Goal: Communication & Community: Answer question/provide support

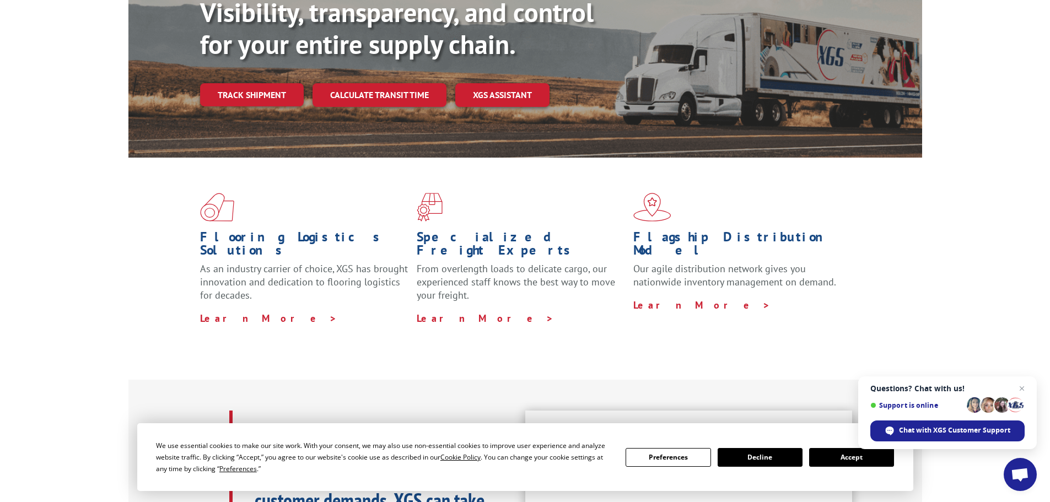
scroll to position [55, 0]
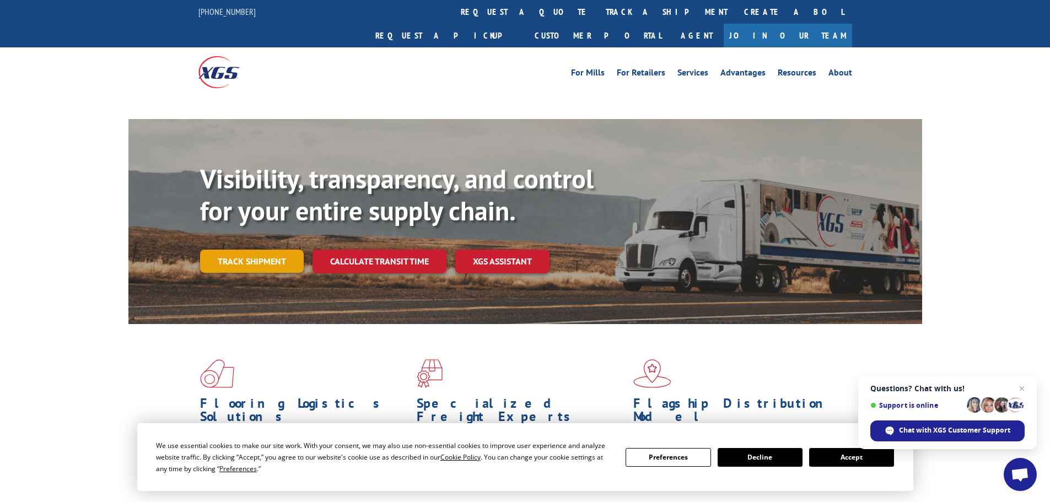
click at [240, 250] on link "Track shipment" at bounding box center [252, 261] width 104 height 23
click at [241, 250] on link "Track shipment" at bounding box center [252, 261] width 104 height 23
click at [843, 462] on button "Accept" at bounding box center [851, 457] width 85 height 19
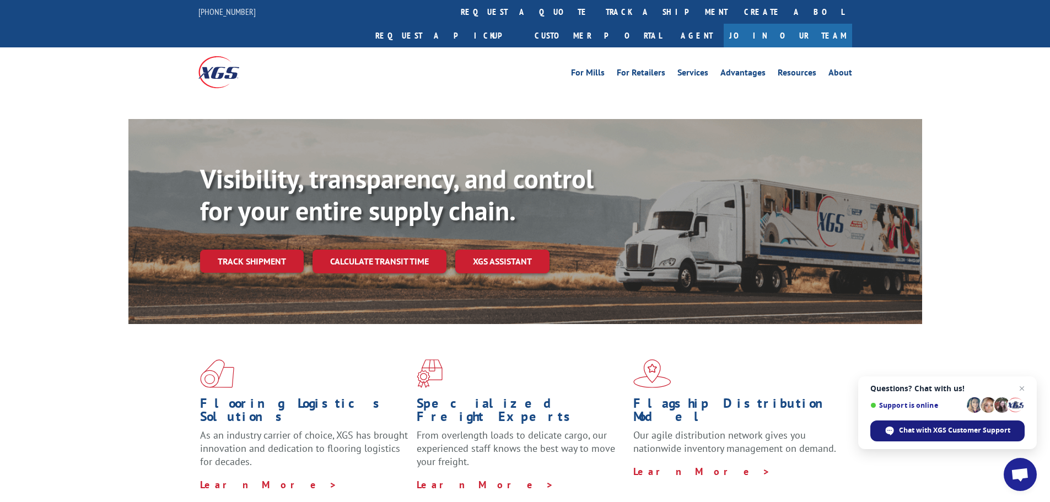
click at [945, 429] on span "Chat with XGS Customer Support" at bounding box center [954, 430] width 111 height 10
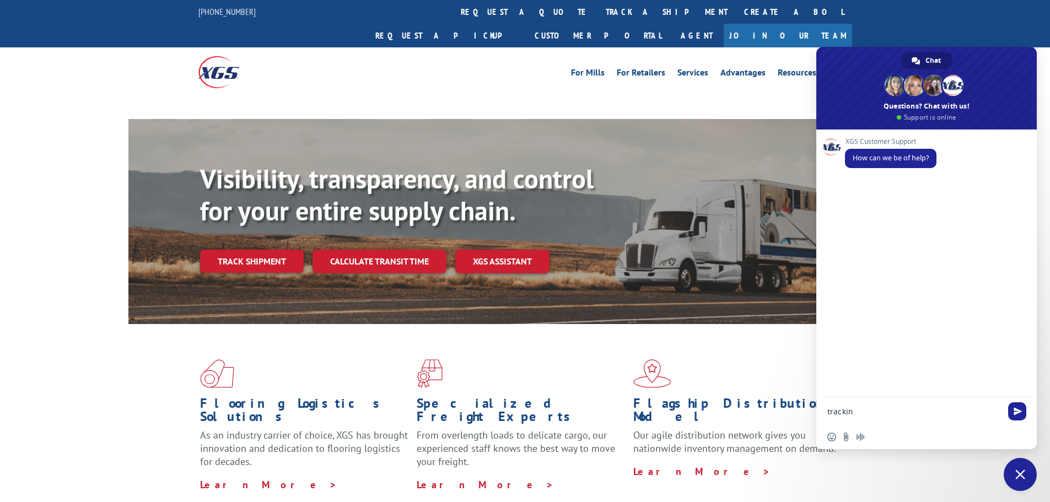
type textarea "tracking"
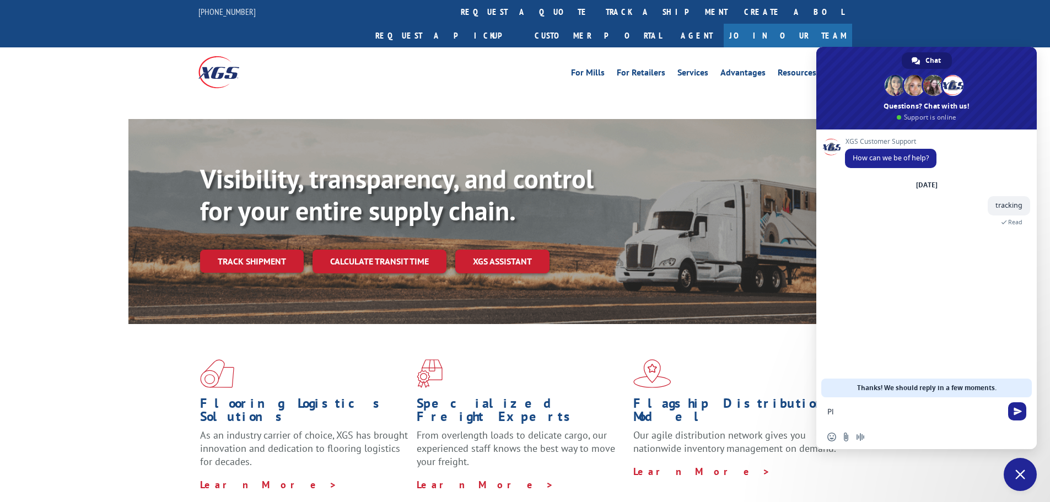
type textarea "P"
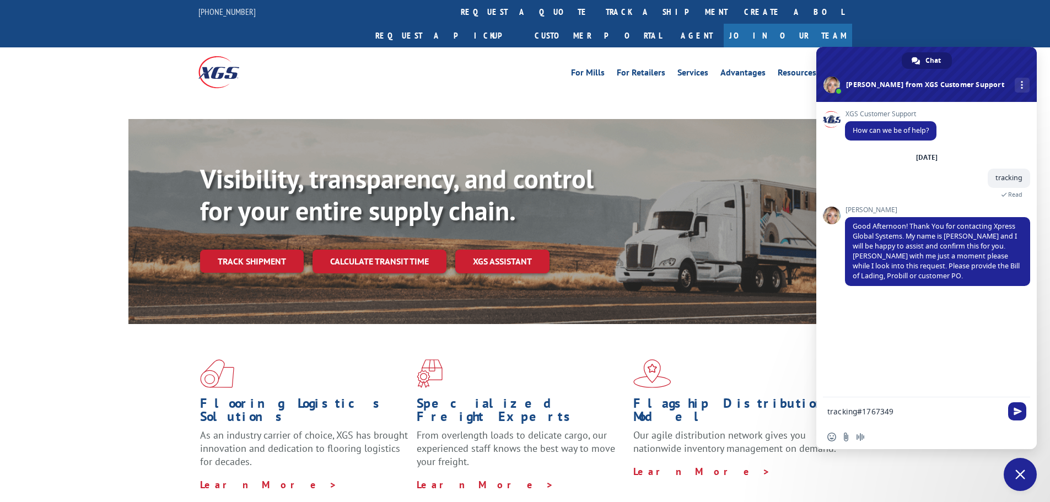
type textarea "tracking#17673497"
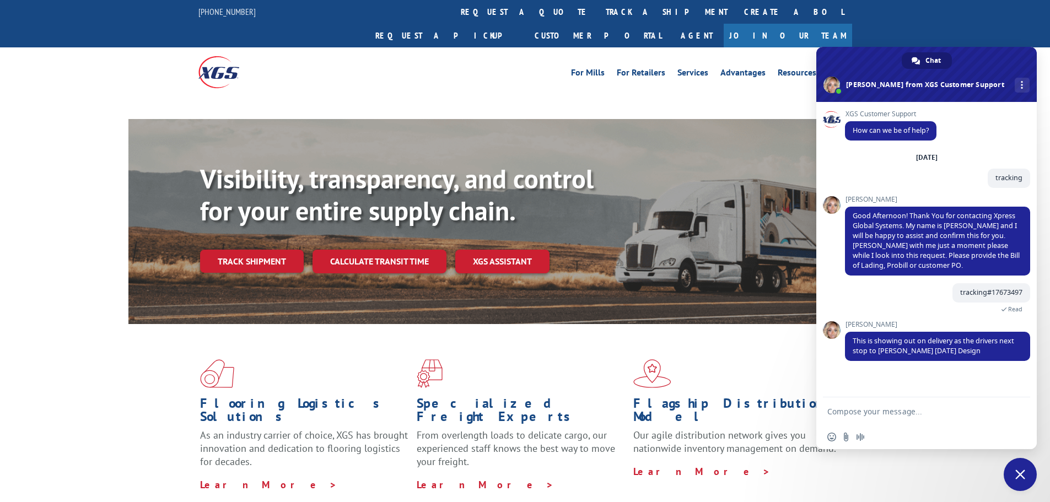
click at [863, 411] on textarea "Compose your message..." at bounding box center [914, 412] width 174 height 10
type textarea "d"
type textarea "[DATE] delivery?"
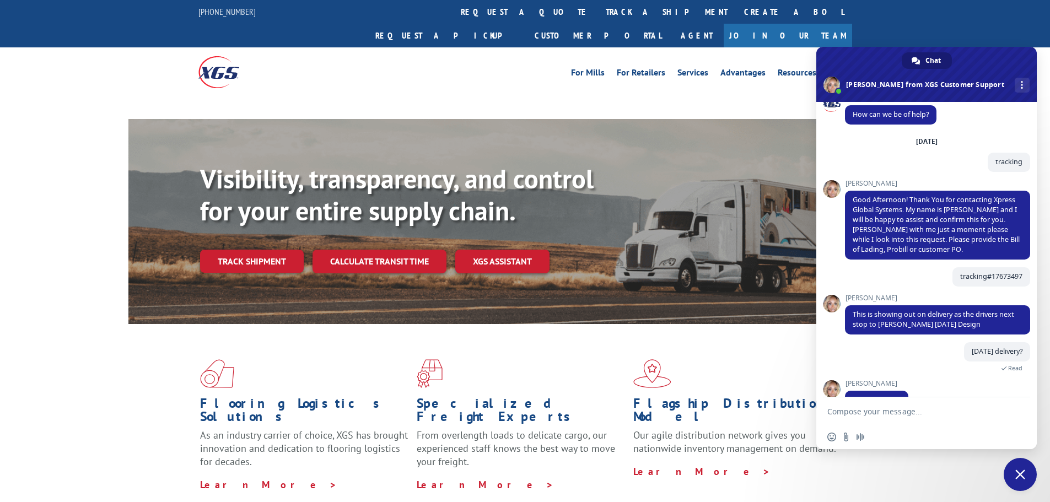
scroll to position [41, 0]
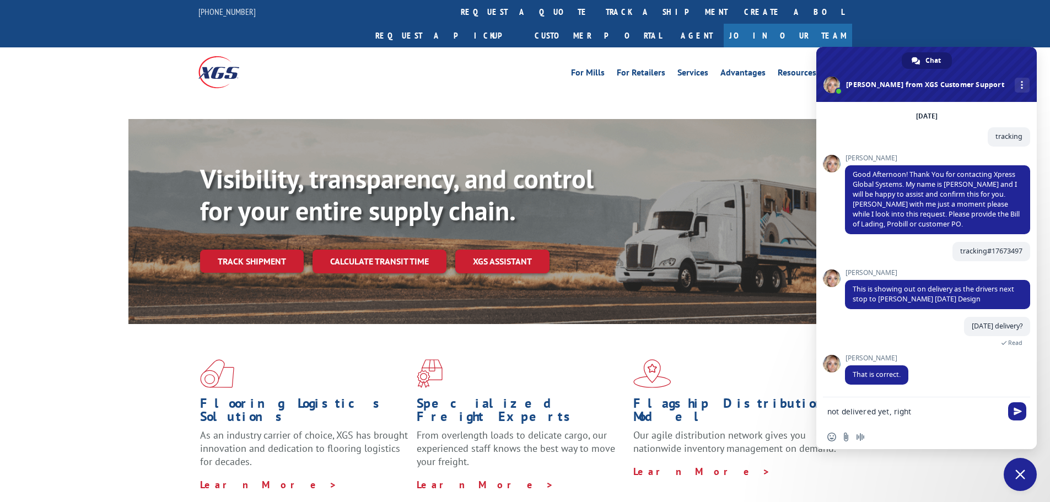
type textarea "not delivered yet, right?"
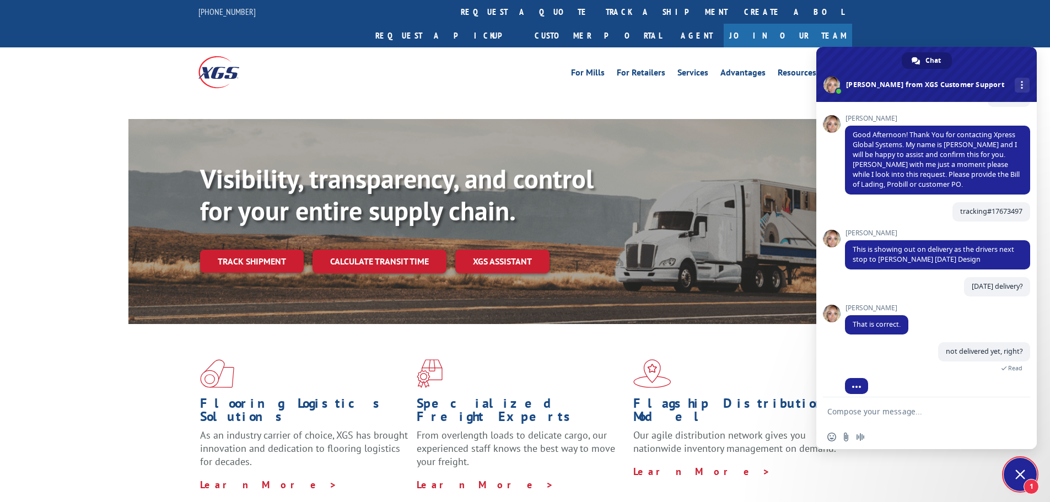
scroll to position [116, 0]
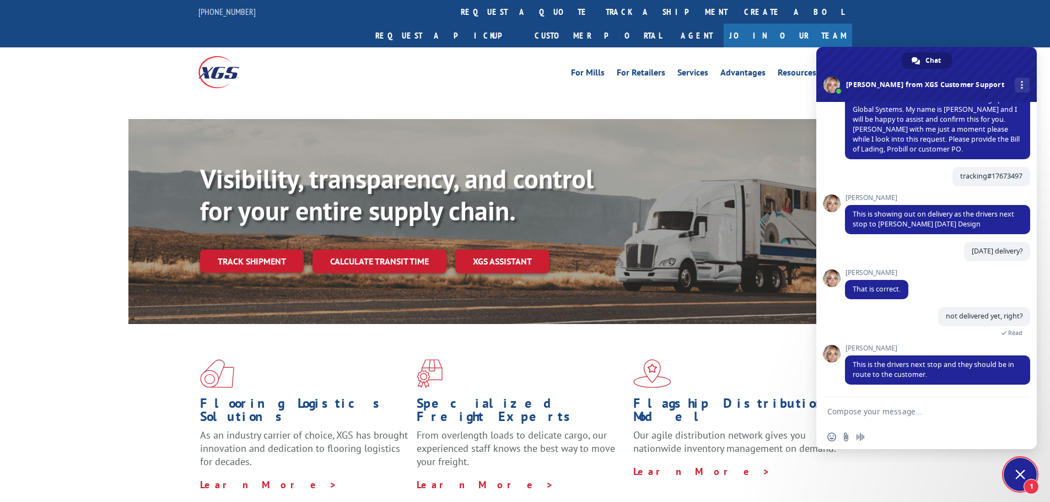
click at [870, 413] on textarea "Compose your message..." at bounding box center [914, 412] width 174 height 10
type textarea "ok, thank you!"
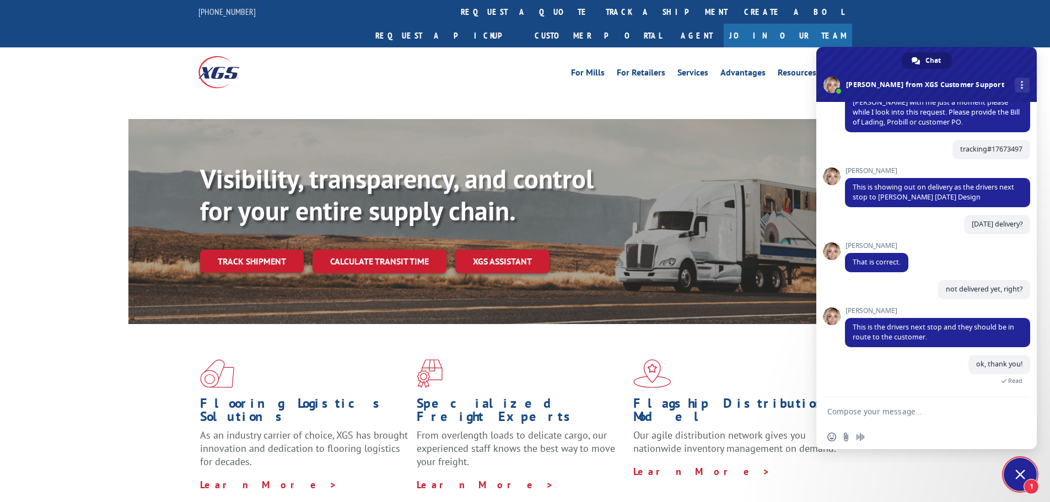
scroll to position [254, 0]
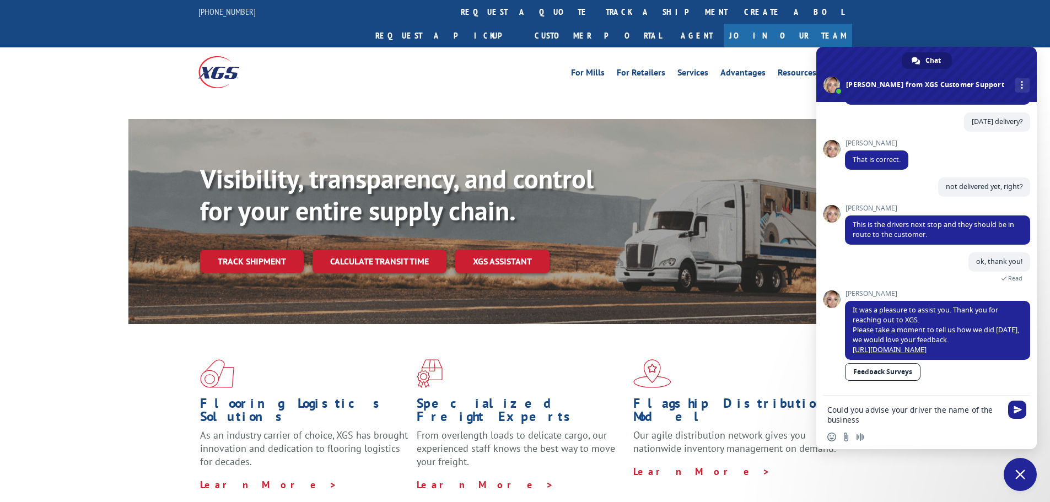
click at [945, 412] on textarea "Could you advise your driver the name of the business" at bounding box center [914, 415] width 174 height 20
click at [884, 419] on textarea "Could you advise your driver the correct name of the business" at bounding box center [914, 415] width 174 height 20
click at [894, 421] on textarea "Could you advise your driver the correct name of the delivery is:" at bounding box center [914, 415] width 174 height 20
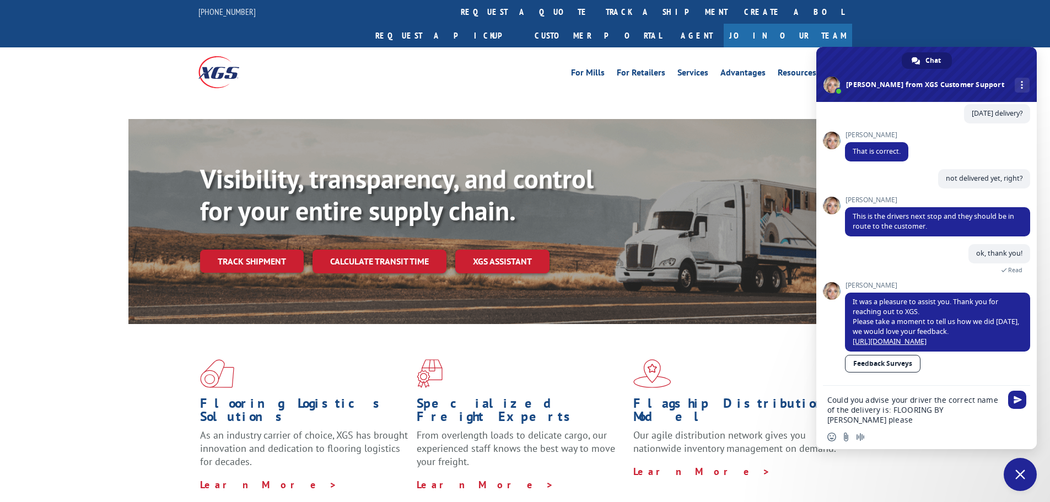
type textarea "Could you advise your driver the correct name of the delivery is: FLOORING BY […"
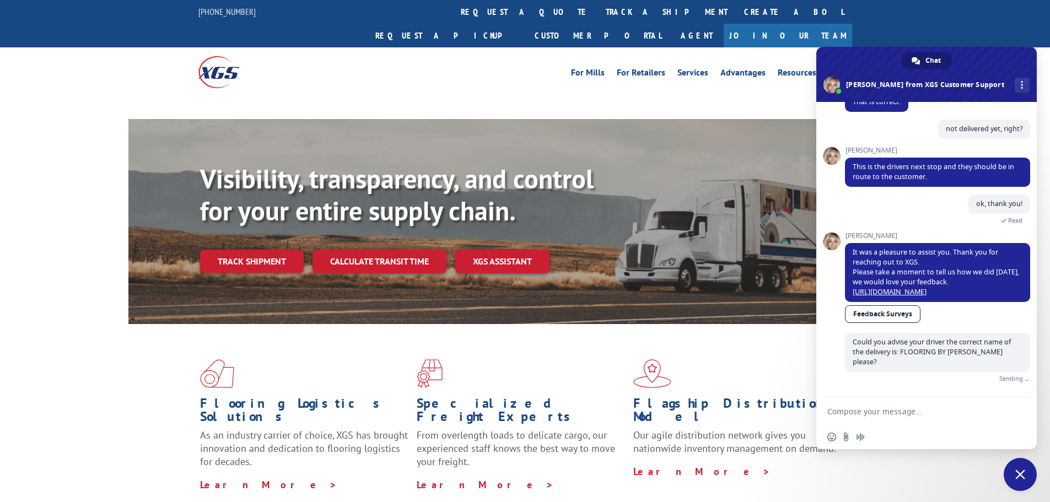
scroll to position [291, 0]
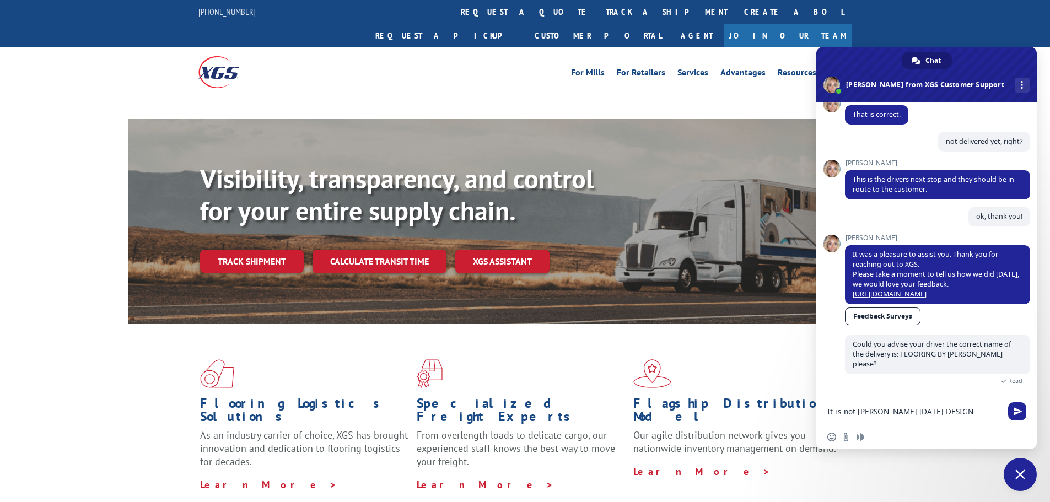
click at [884, 410] on textarea "It is not [PERSON_NAME] [DATE] DESIGN" at bounding box center [914, 412] width 174 height 10
type textarea "It is not [PERSON_NAME] [DATE] DESIGN"
click at [1021, 409] on span "Send" at bounding box center [1018, 411] width 8 height 8
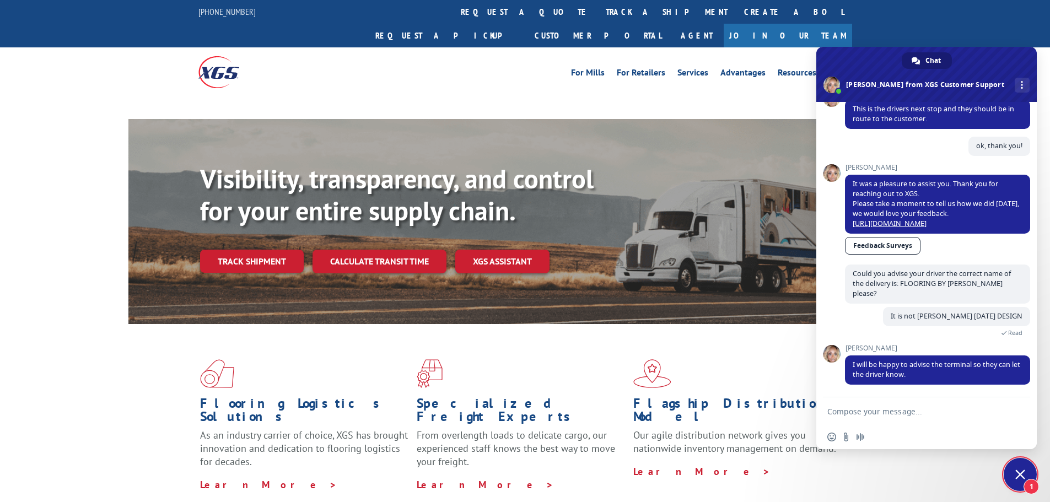
scroll to position [362, 0]
click at [851, 412] on textarea "Compose your message..." at bounding box center [914, 412] width 174 height 10
type textarea "I appreciate it, thank you!"
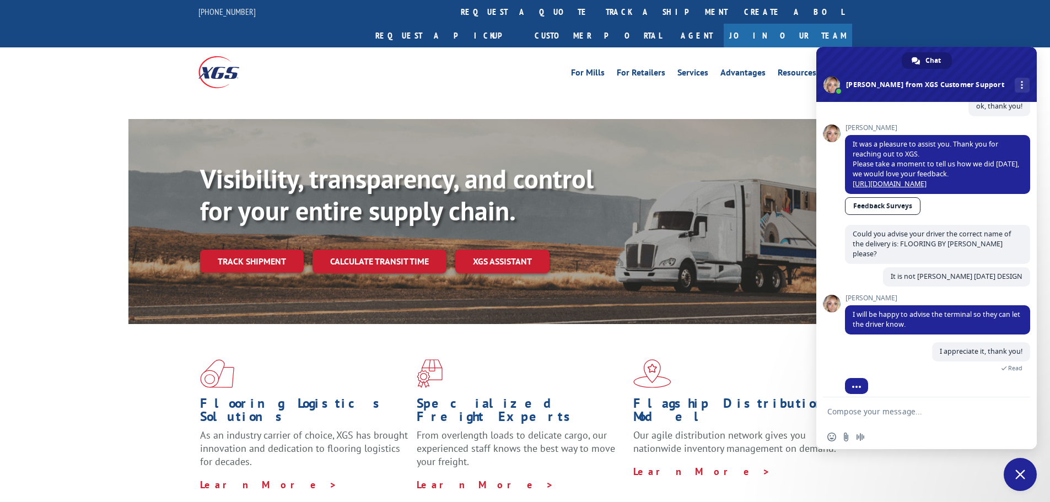
scroll to position [427, 0]
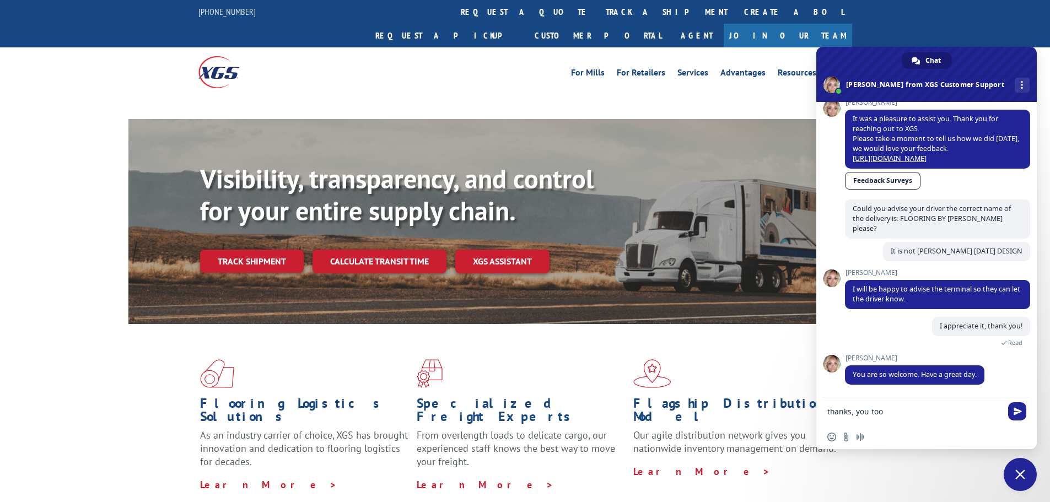
type textarea "thanks, you too!"
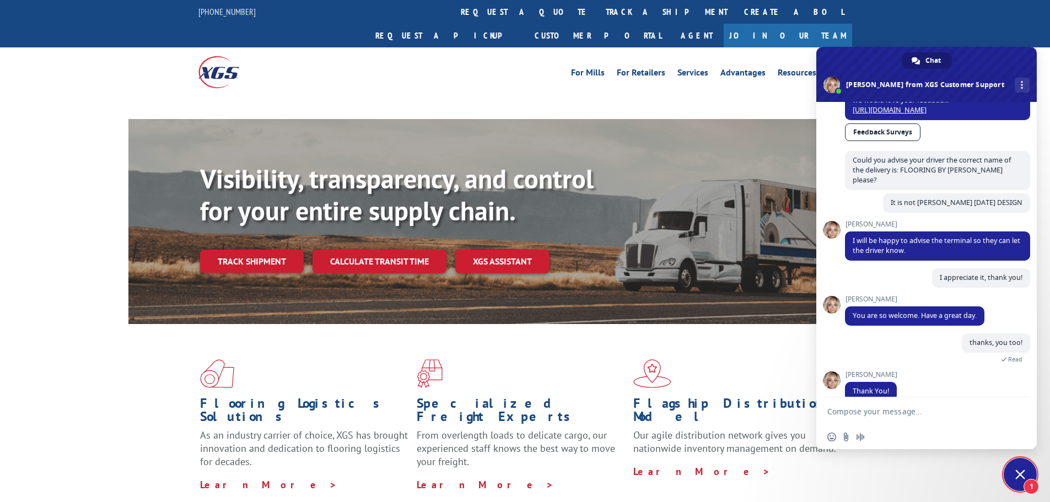
scroll to position [492, 0]
